Goal: Task Accomplishment & Management: Manage account settings

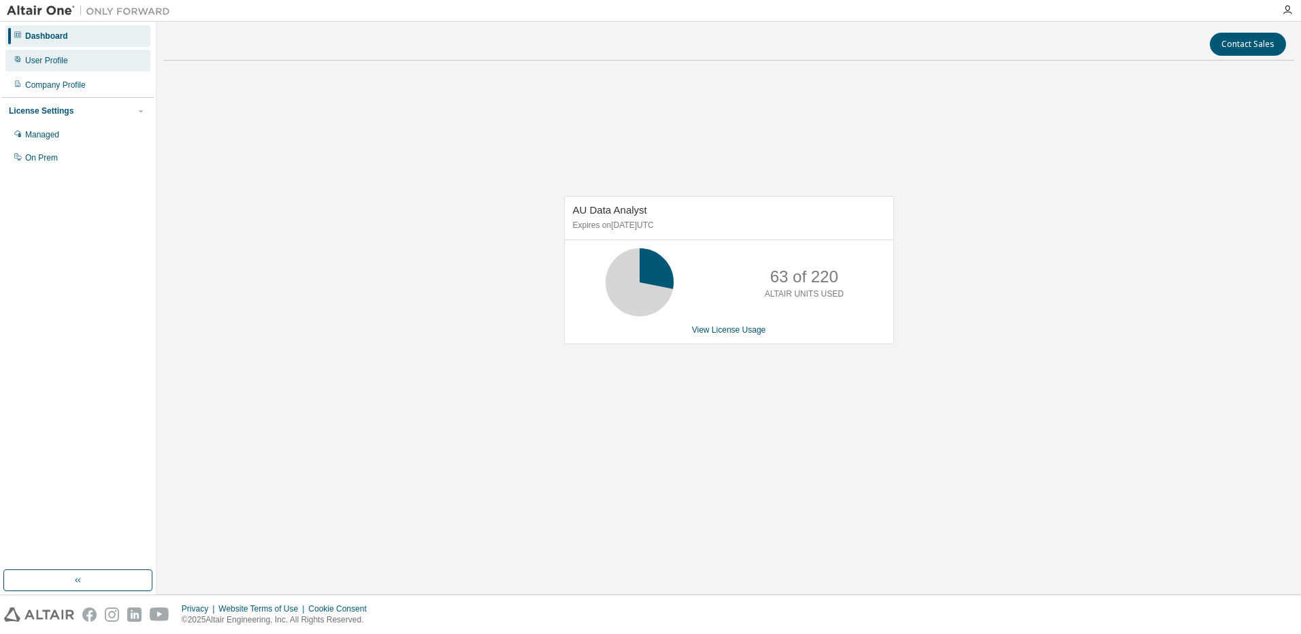
click at [45, 58] on div "User Profile" at bounding box center [46, 60] width 43 height 11
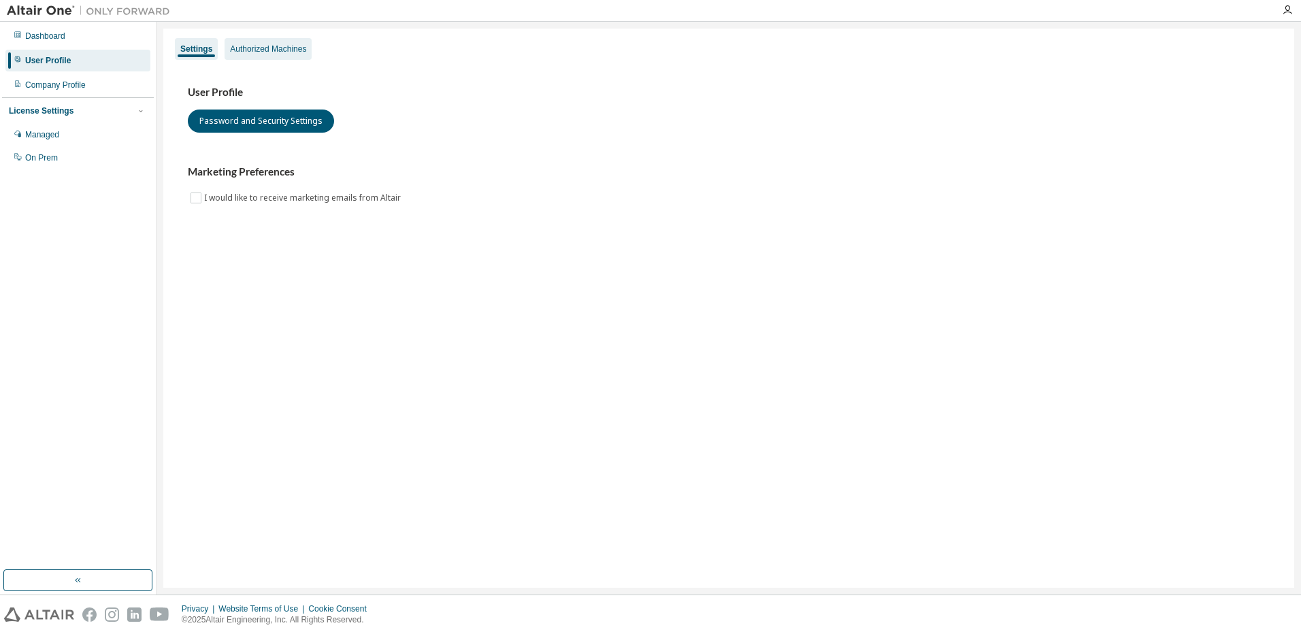
click at [280, 47] on div "Authorized Machines" at bounding box center [268, 49] width 76 height 11
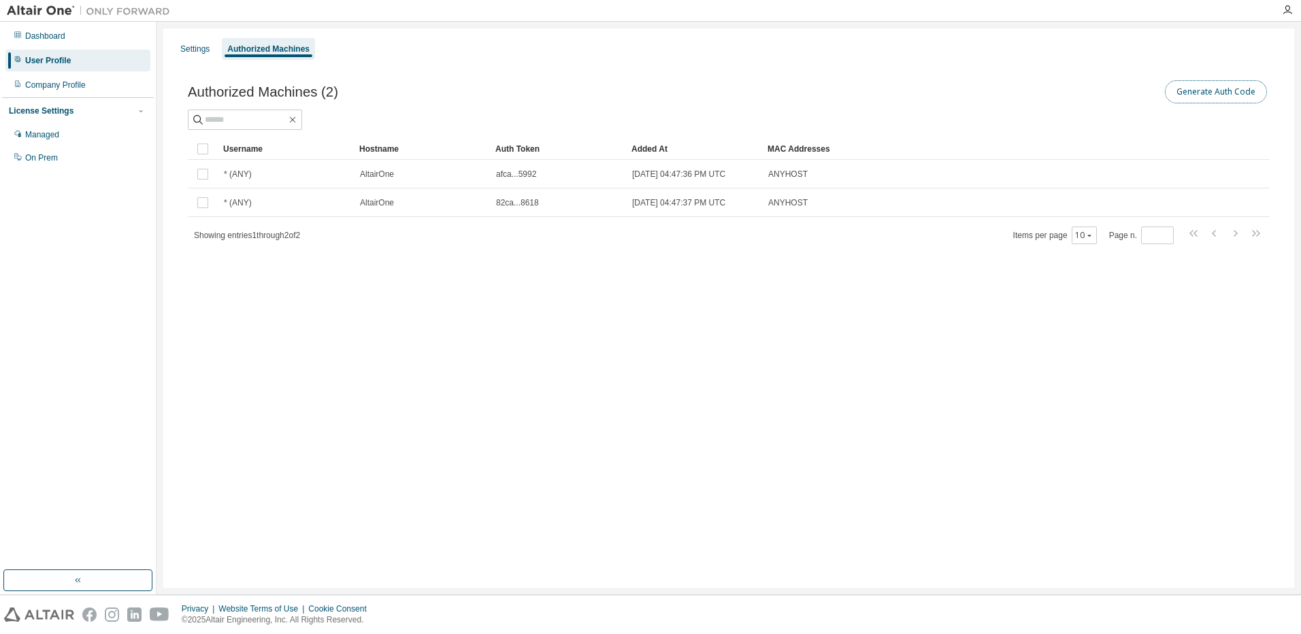
click at [1221, 92] on button "Generate Auth Code" at bounding box center [1216, 91] width 102 height 23
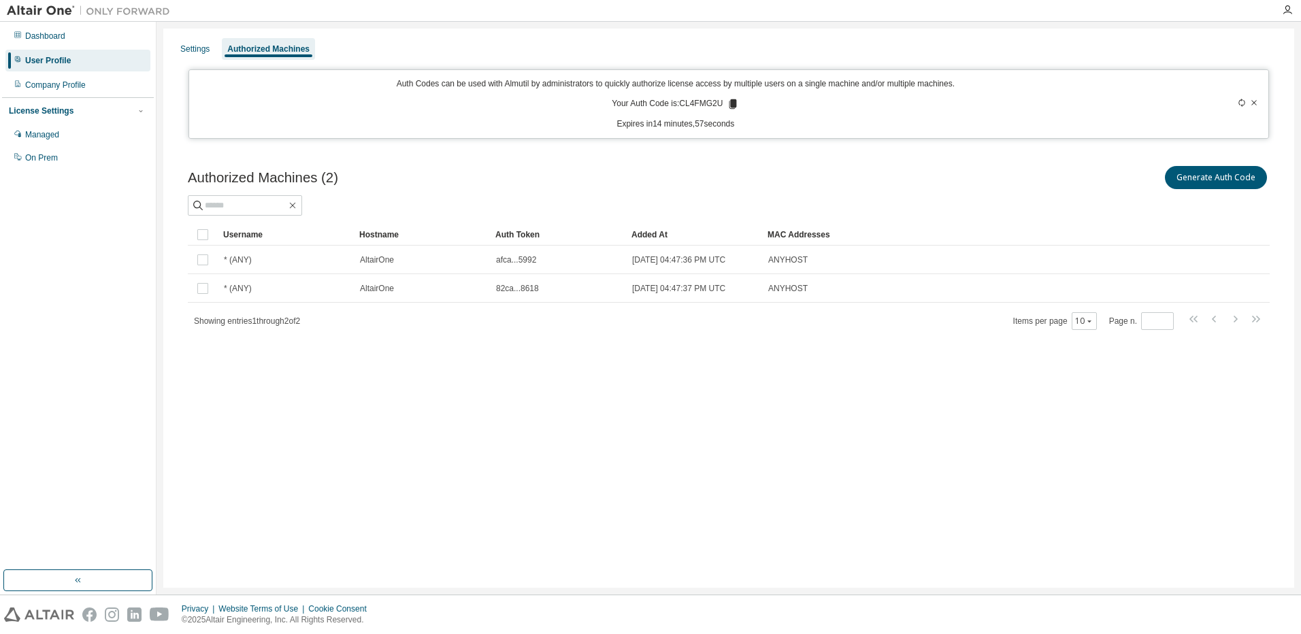
click at [732, 102] on icon at bounding box center [732, 104] width 7 height 10
